Goal: Transaction & Acquisition: Obtain resource

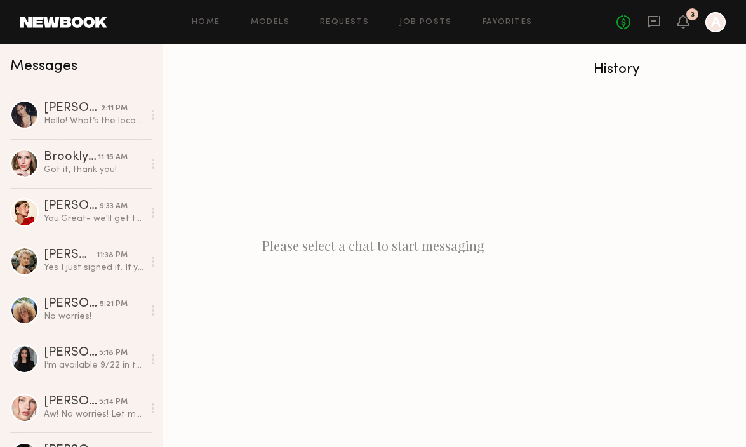
click at [86, 24] on link at bounding box center [63, 22] width 87 height 11
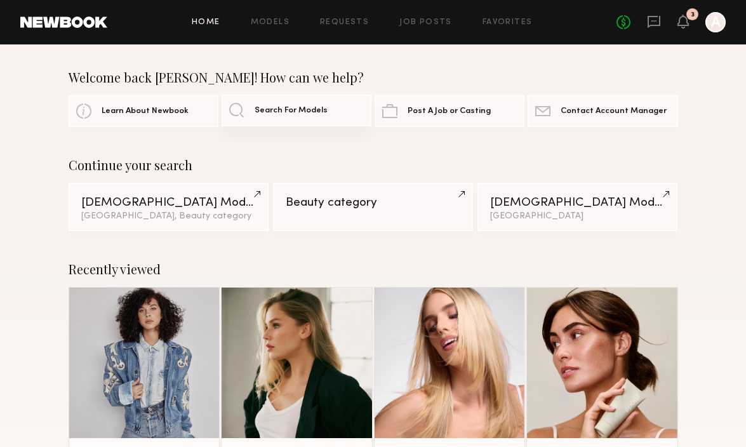
click at [271, 107] on span "Search For Models" at bounding box center [291, 111] width 73 height 8
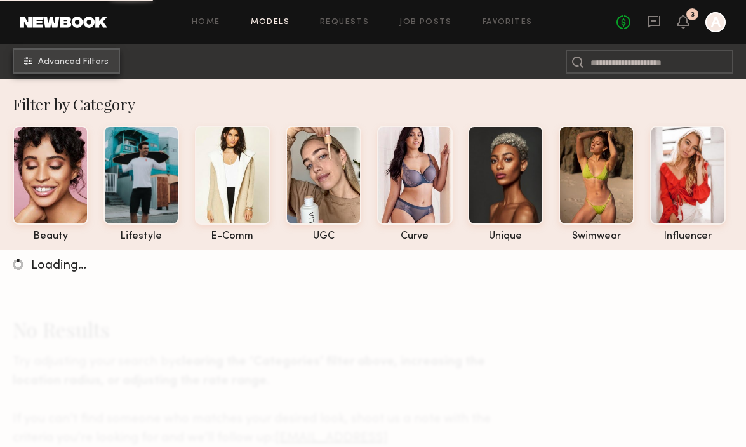
click at [75, 62] on span "Advanced Filters" at bounding box center [73, 62] width 70 height 9
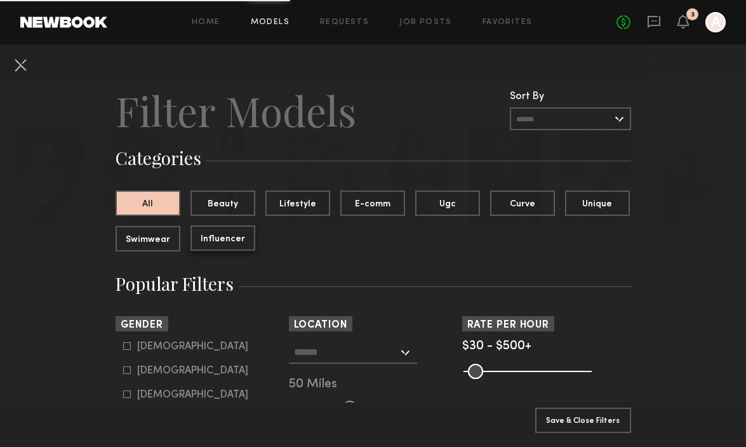
click at [237, 244] on button "Influencer" at bounding box center [222, 237] width 65 height 25
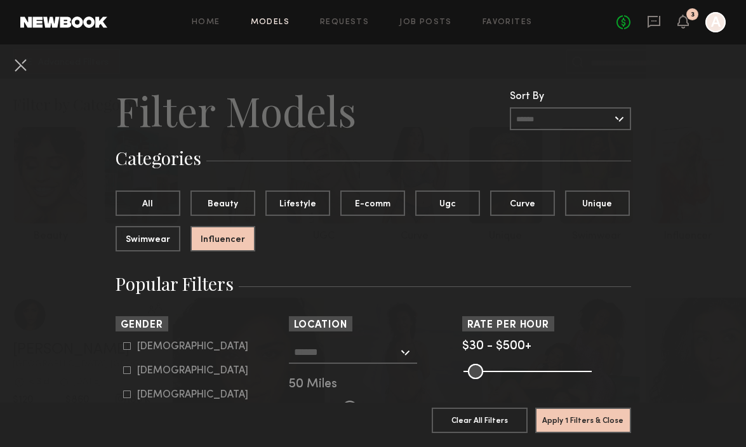
click at [126, 367] on icon at bounding box center [127, 370] width 8 height 8
click at [126, 354] on form "[DEMOGRAPHIC_DATA] [DEMOGRAPHIC_DATA] [DEMOGRAPHIC_DATA]" at bounding box center [203, 371] width 161 height 60
click at [127, 346] on icon at bounding box center [127, 346] width 8 height 8
type input "**"
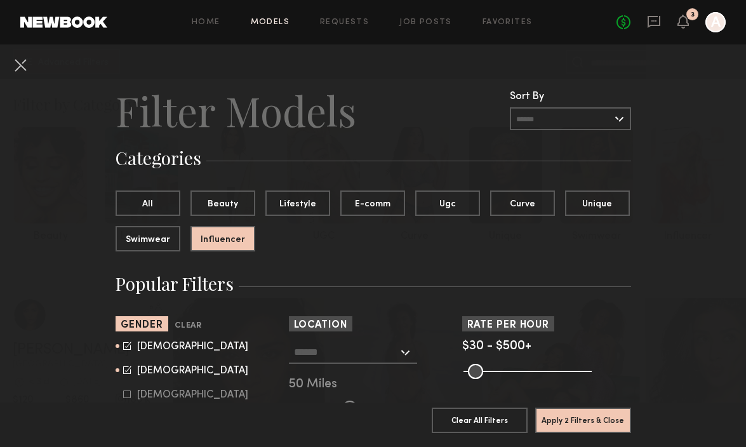
click at [361, 354] on input "text" at bounding box center [346, 352] width 104 height 22
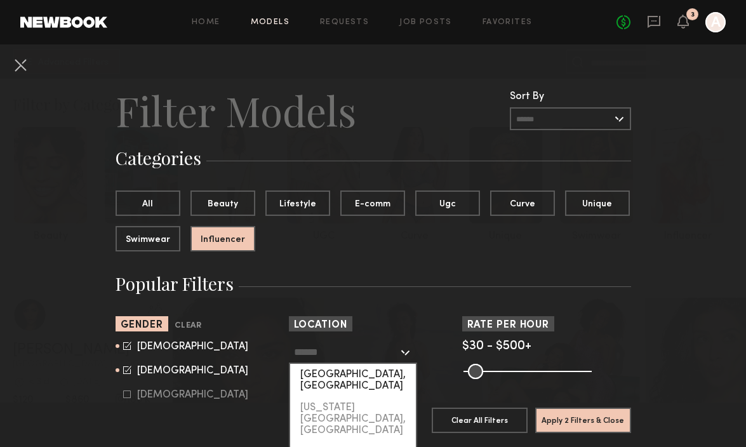
click at [323, 374] on div "[GEOGRAPHIC_DATA], [GEOGRAPHIC_DATA]" at bounding box center [353, 380] width 126 height 33
type input "**********"
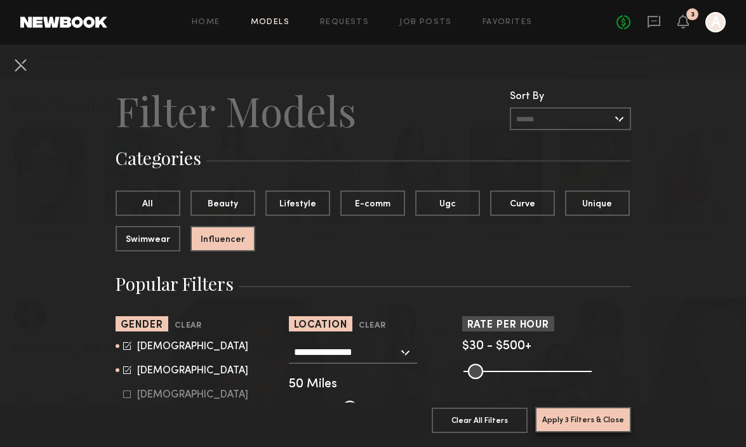
click at [594, 423] on button "Apply 3 Filters & Close" at bounding box center [583, 419] width 96 height 25
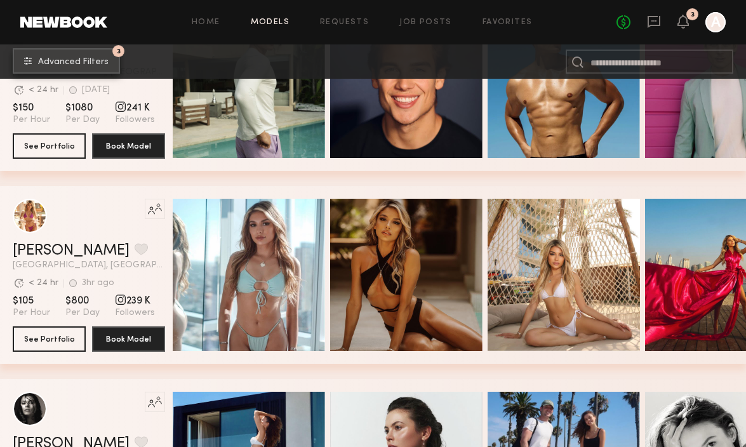
scroll to position [5070, 0]
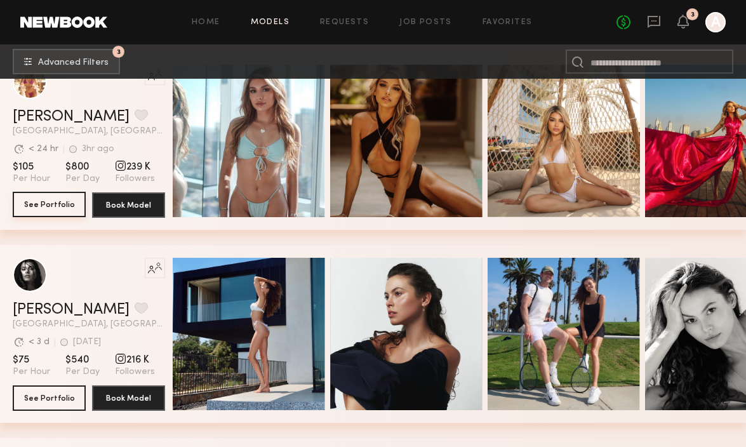
click at [44, 198] on button "See Portfolio" at bounding box center [49, 204] width 73 height 25
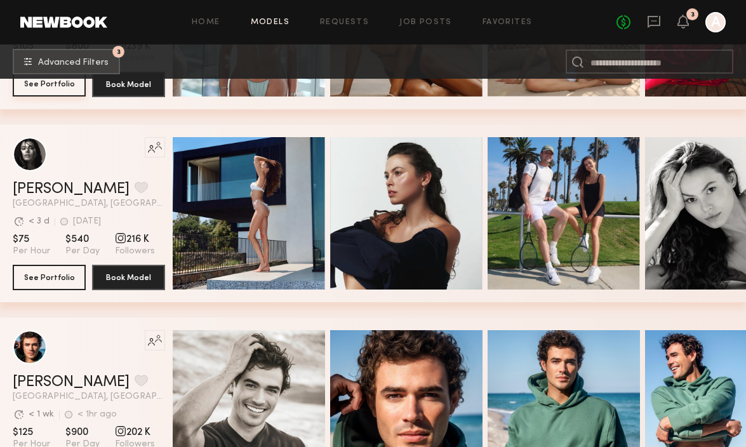
scroll to position [5381, 0]
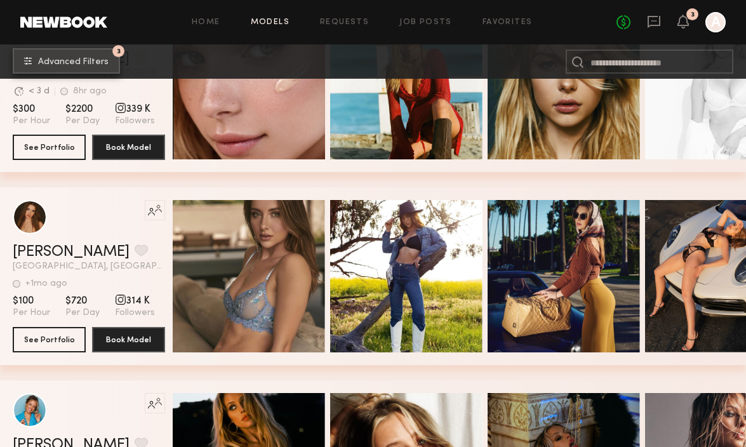
click at [77, 58] on span "Advanced Filters" at bounding box center [73, 62] width 70 height 9
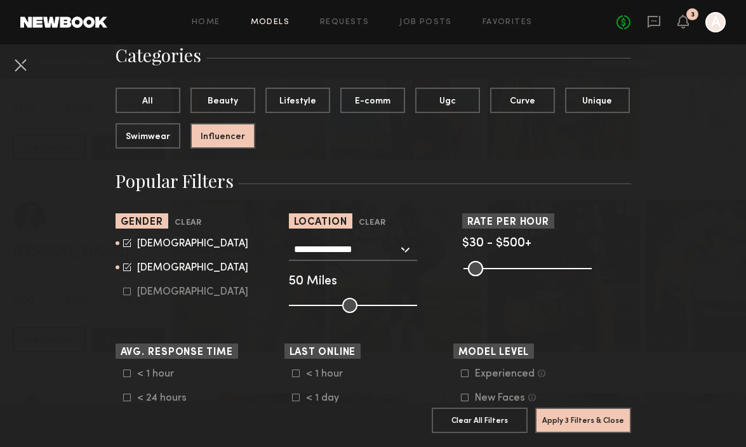
scroll to position [112, 0]
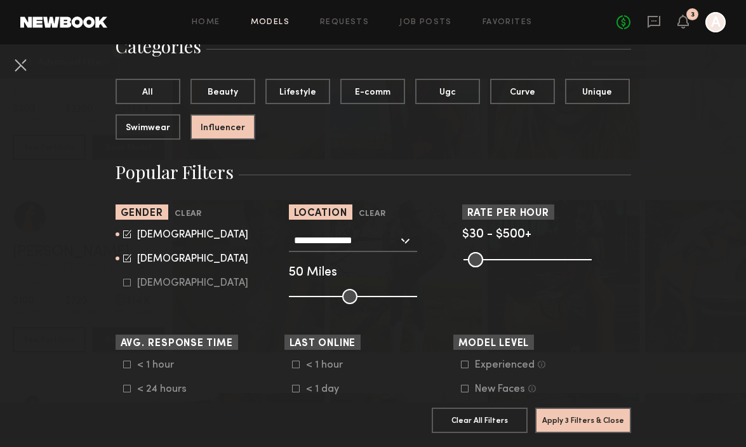
click at [414, 245] on div "**********" at bounding box center [353, 240] width 128 height 23
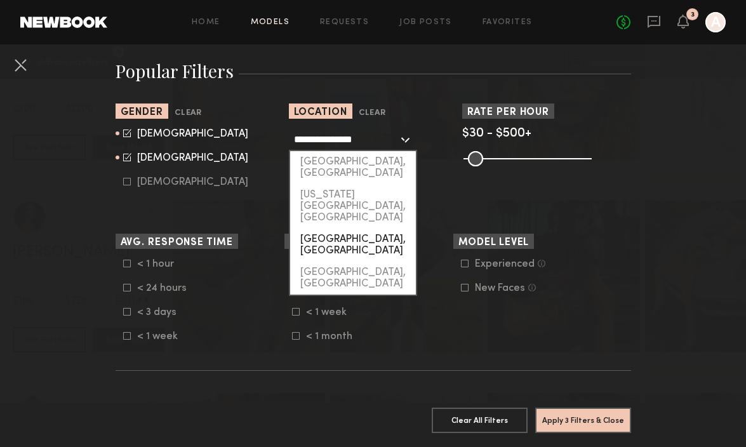
scroll to position [214, 0]
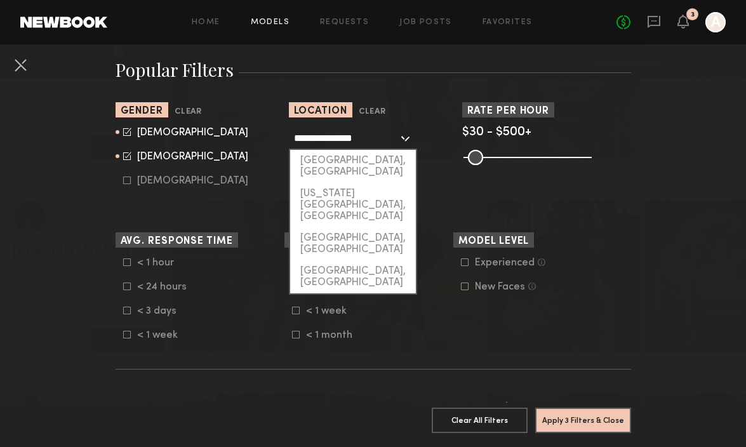
click at [367, 140] on input "**********" at bounding box center [346, 138] width 104 height 22
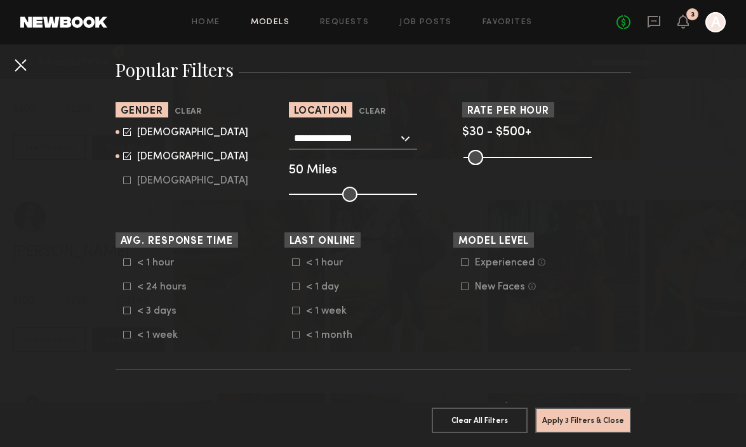
click at [24, 55] on button at bounding box center [20, 65] width 20 height 20
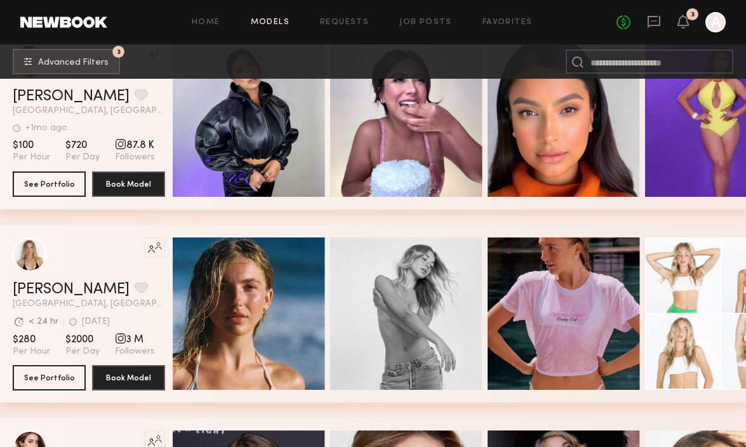
scroll to position [267, 0]
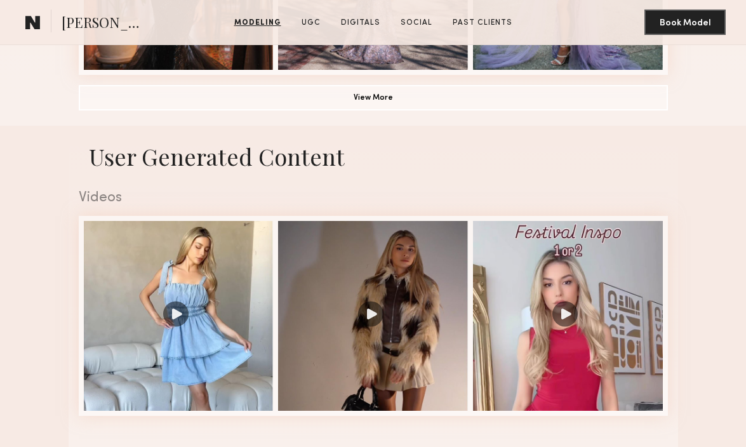
scroll to position [1057, 0]
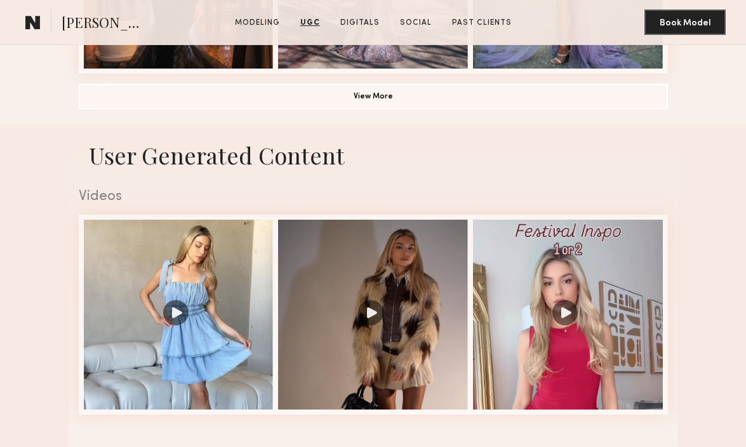
click at [102, 195] on div "Videos" at bounding box center [373, 196] width 589 height 15
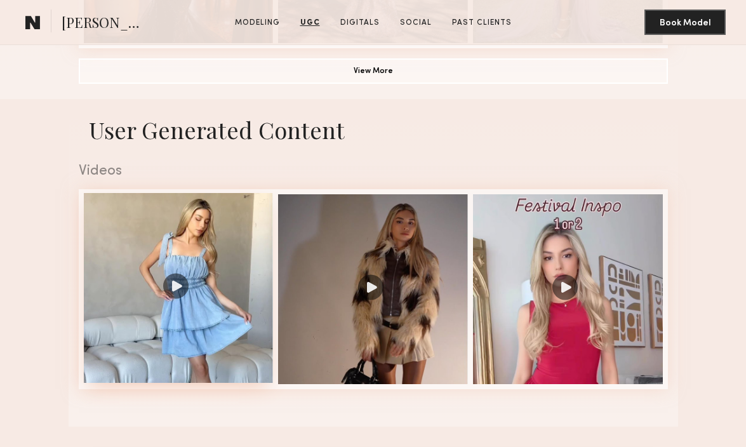
scroll to position [1109, 0]
